Goal: Use online tool/utility: Utilize a website feature to perform a specific function

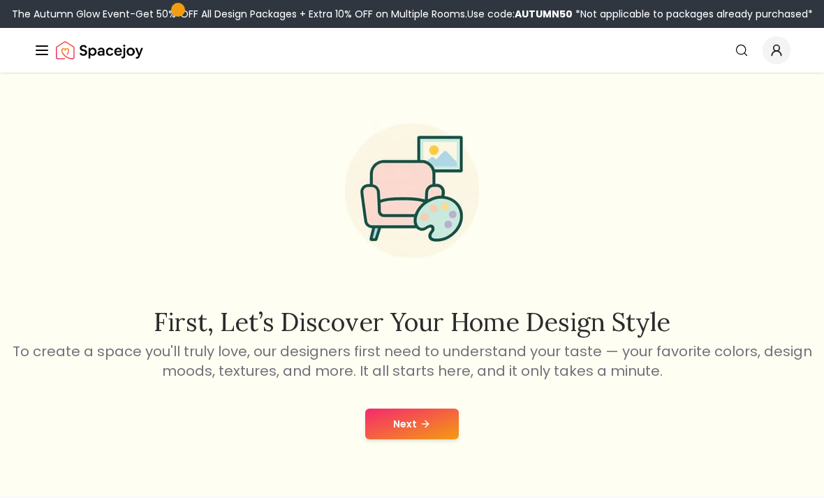
scroll to position [13, 0]
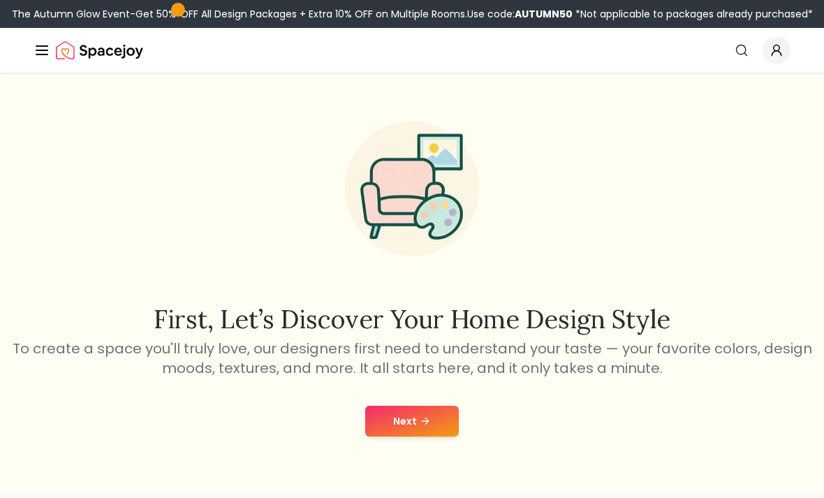
click at [439, 429] on button "Next" at bounding box center [412, 421] width 94 height 31
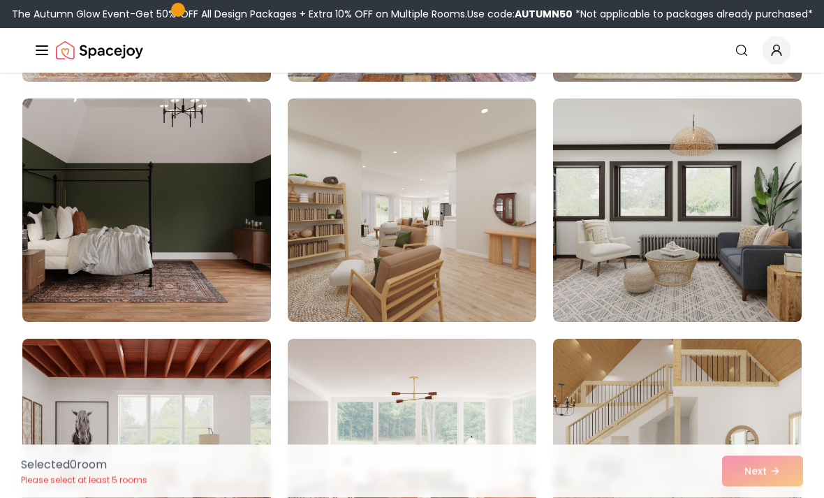
scroll to position [332, 0]
click at [69, 261] on img at bounding box center [146, 210] width 249 height 224
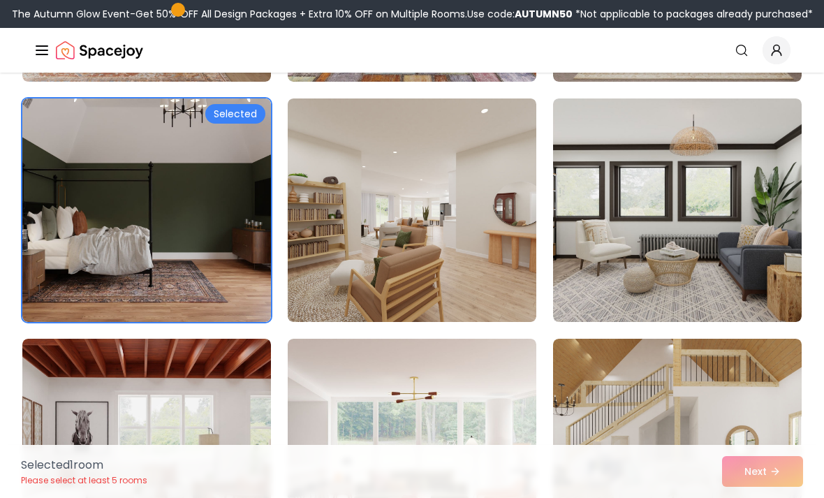
click at [427, 275] on img at bounding box center [412, 210] width 249 height 224
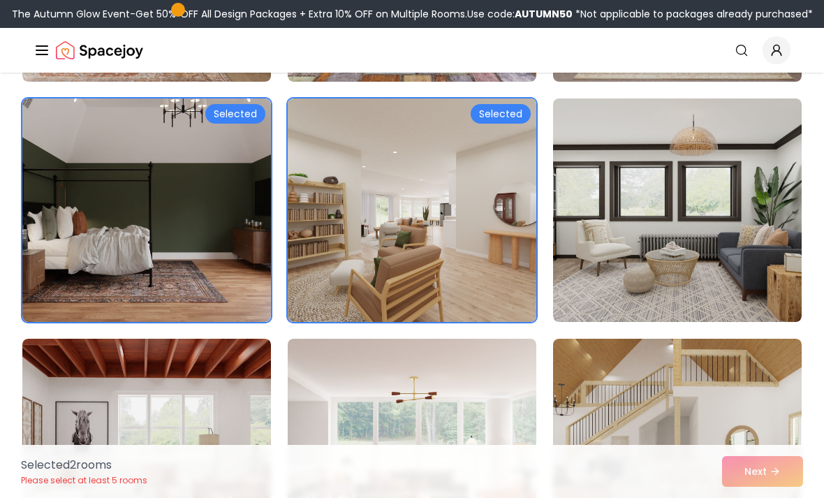
click at [454, 409] on img at bounding box center [412, 451] width 249 height 224
click at [597, 387] on img at bounding box center [677, 451] width 249 height 224
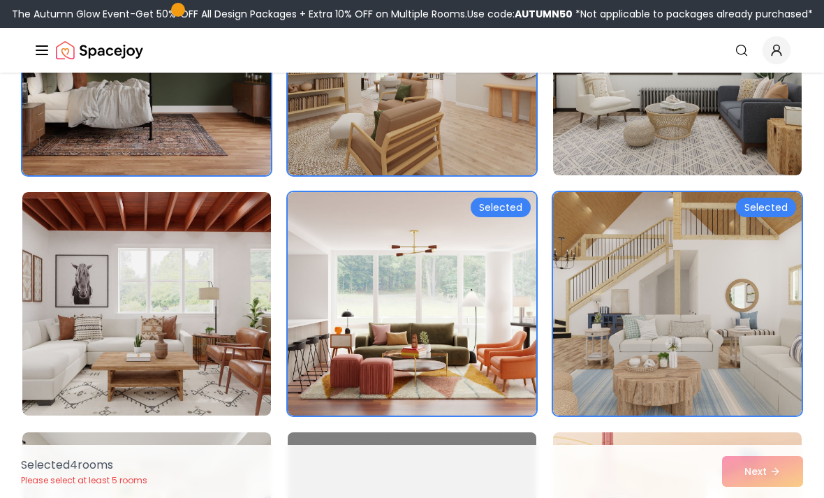
scroll to position [481, 0]
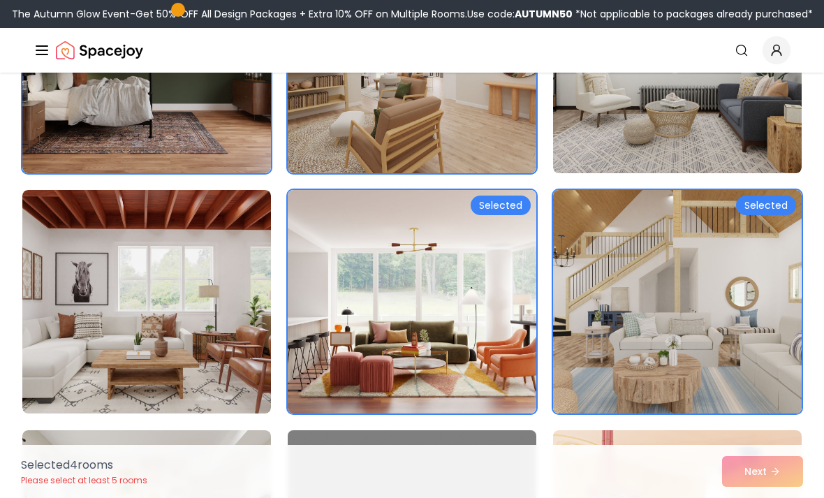
click at [455, 341] on img at bounding box center [412, 302] width 249 height 224
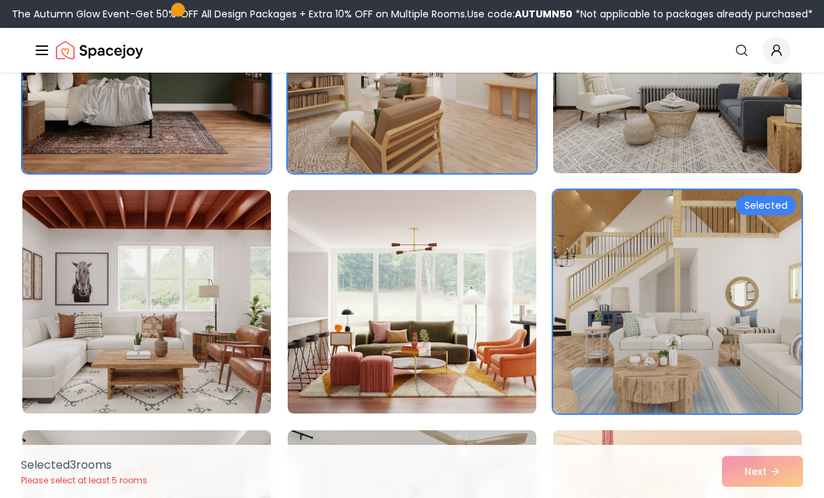
click at [78, 309] on img at bounding box center [146, 302] width 249 height 224
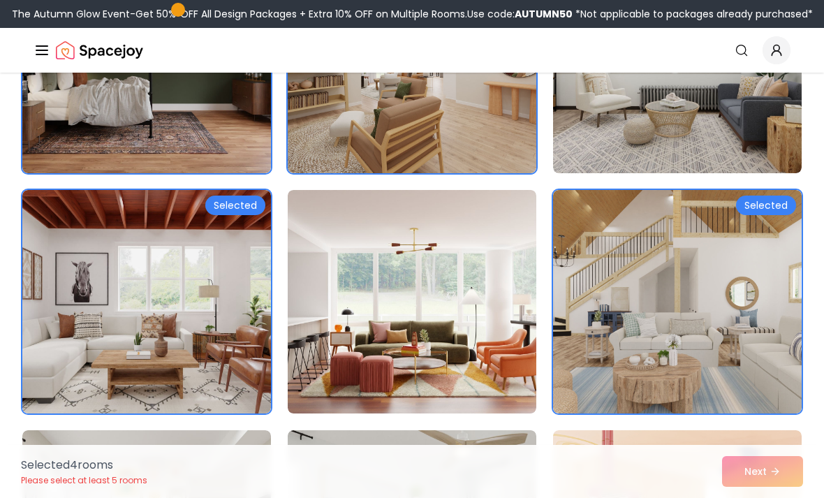
click at [488, 367] on img at bounding box center [412, 302] width 249 height 224
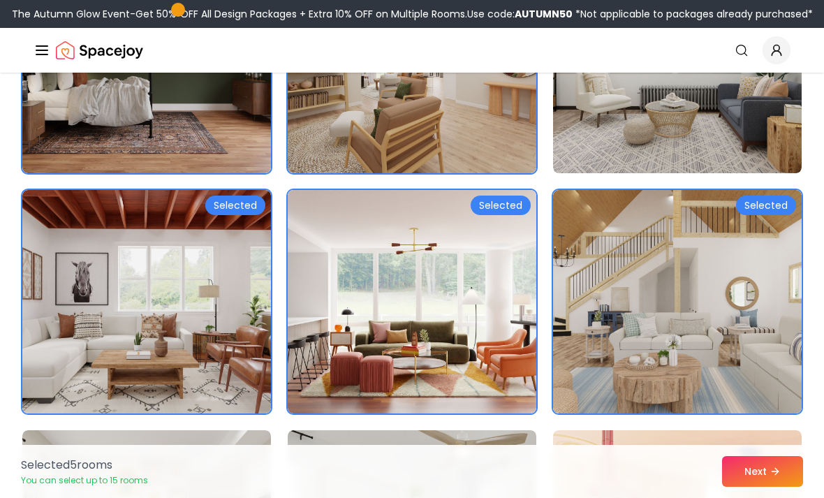
click at [751, 487] on button "Next" at bounding box center [762, 471] width 81 height 31
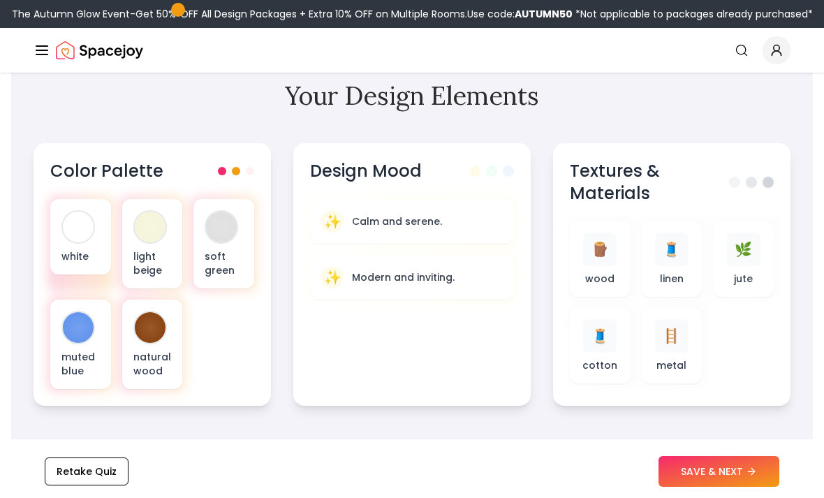
scroll to position [490, 0]
